Goal: Task Accomplishment & Management: Use online tool/utility

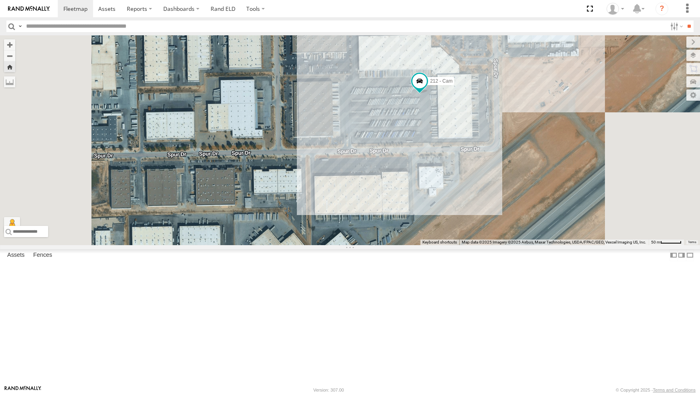
select select "**********"
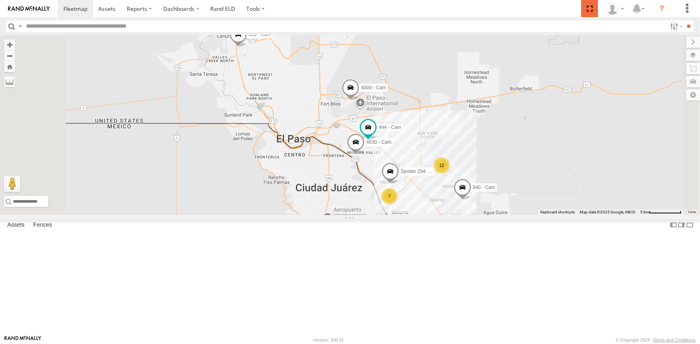
drag, startPoint x: 591, startPoint y: 6, endPoint x: 591, endPoint y: 38, distance: 31.7
click at [591, 6] on span at bounding box center [589, 8] width 16 height 17
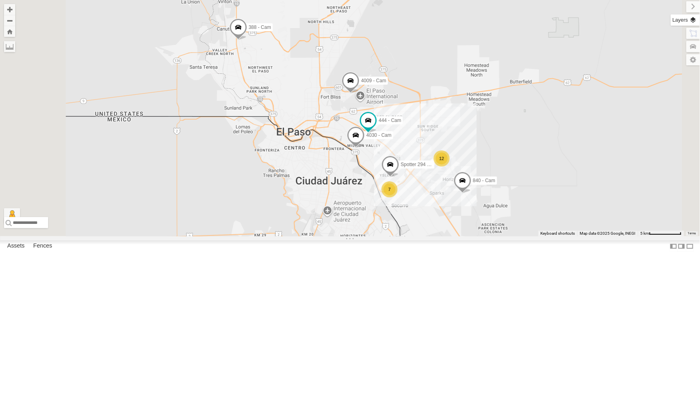
click at [694, 21] on label at bounding box center [684, 19] width 29 height 11
click at [0, 0] on span "Basemaps" at bounding box center [0, 0] width 0 height 0
click at [0, 0] on span "Satellite + Roadmap" at bounding box center [0, 0] width 0 height 0
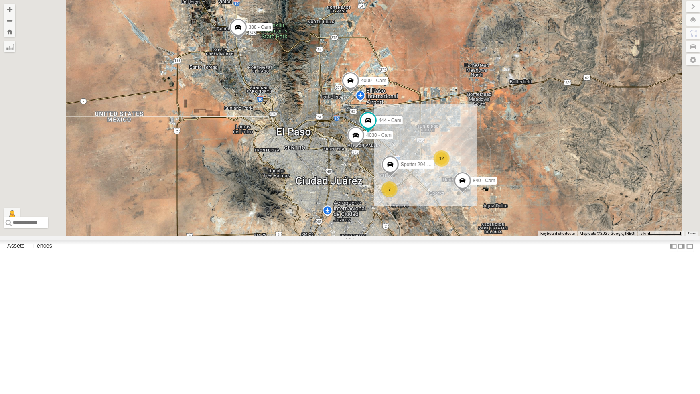
click at [0, 0] on label at bounding box center [0, 0] width 0 height 0
click at [673, 6] on label at bounding box center [686, 6] width 27 height 11
click at [0, 0] on div "4071 - Cam" at bounding box center [0, 0] width 0 height 0
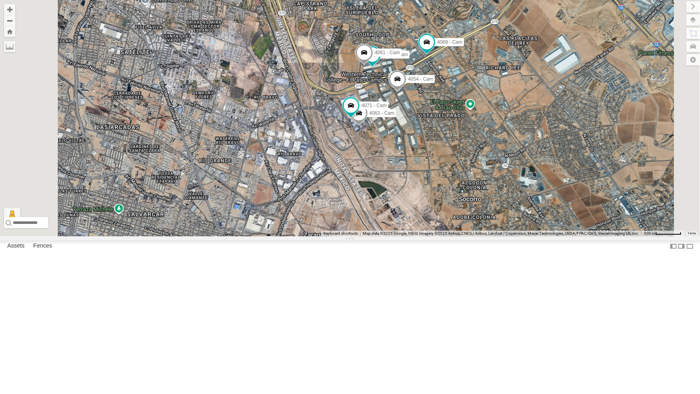
click at [0, 0] on div "4071 - Cam" at bounding box center [0, 0] width 0 height 0
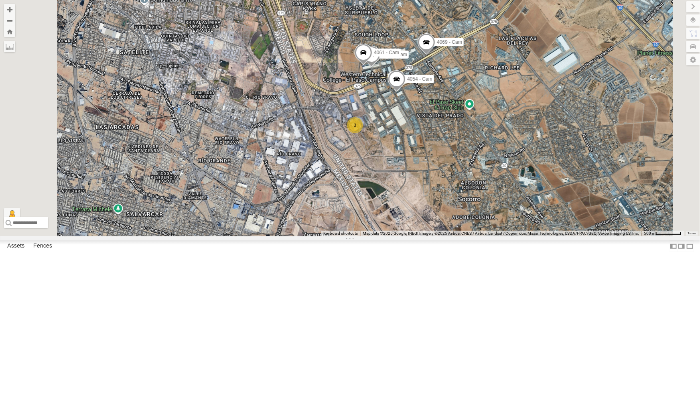
click at [0, 0] on div "4009 - Cam" at bounding box center [0, 0] width 0 height 0
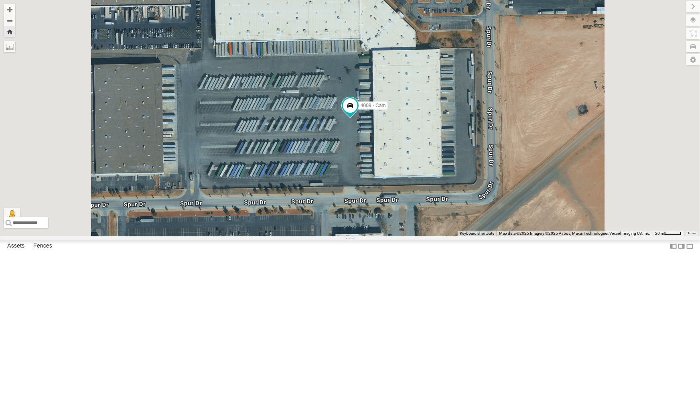
click at [0, 0] on div "212 - Cam" at bounding box center [0, 0] width 0 height 0
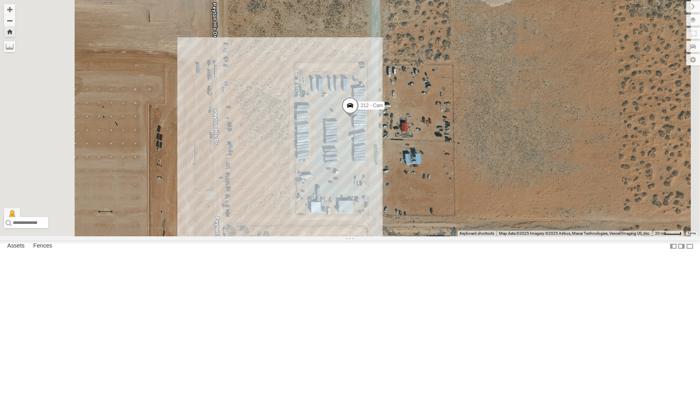
click at [0, 0] on div "442 - Cam" at bounding box center [0, 0] width 0 height 0
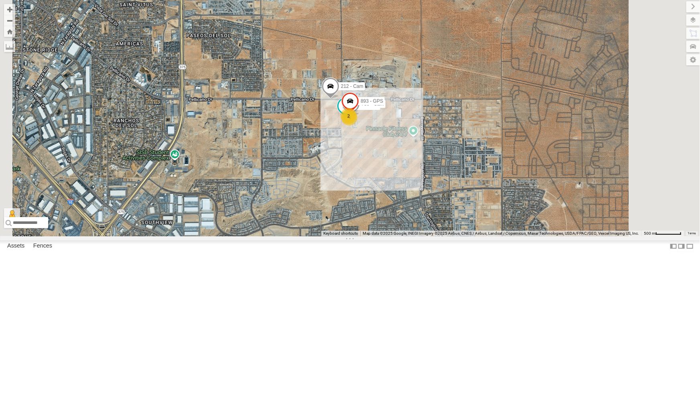
click at [0, 0] on div "4009 - Cam" at bounding box center [0, 0] width 0 height 0
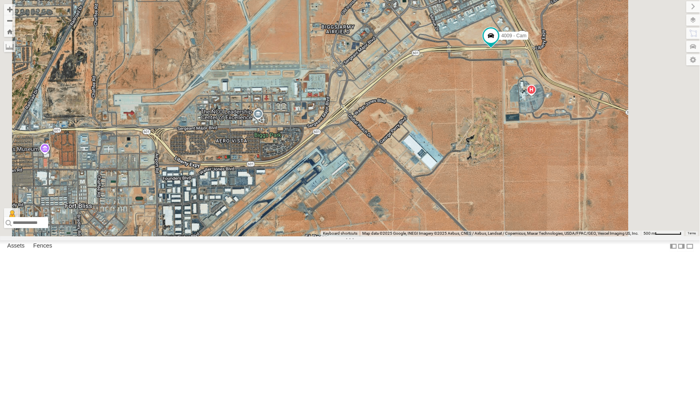
click at [0, 0] on div "4009 - Cam" at bounding box center [0, 0] width 0 height 0
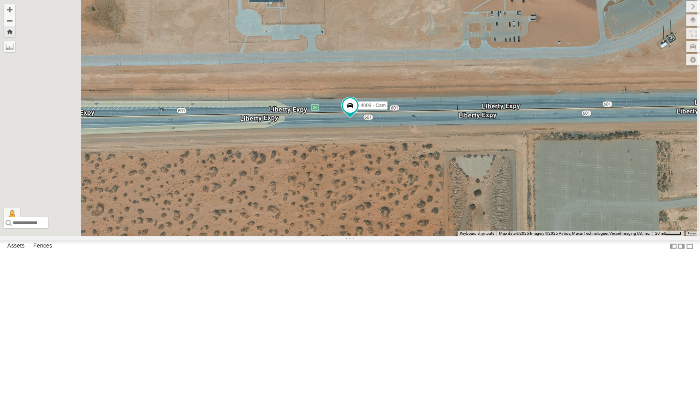
click at [0, 0] on div "4061 - Cam" at bounding box center [0, 0] width 0 height 0
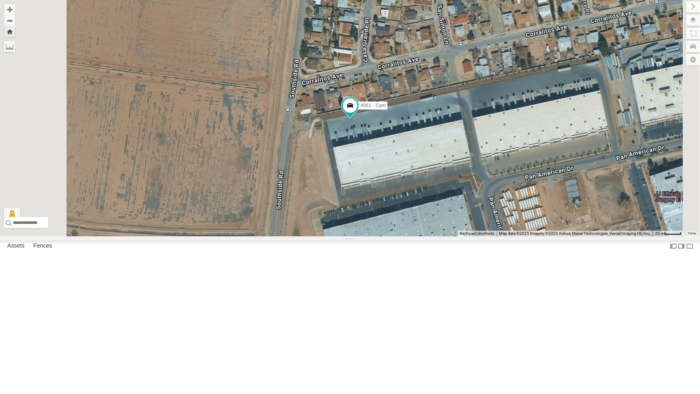
click at [0, 0] on div "442 - Cam" at bounding box center [0, 0] width 0 height 0
